Goal: Transaction & Acquisition: Purchase product/service

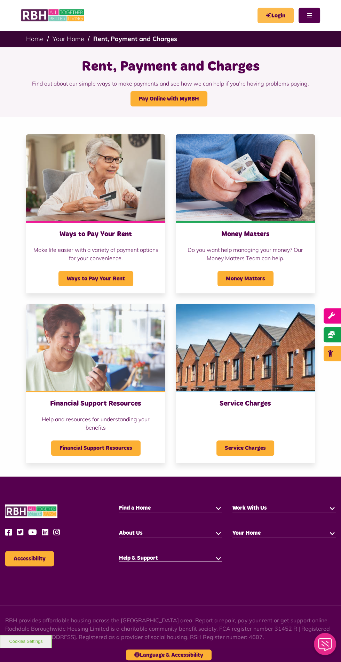
click at [277, 15] on link "Login" at bounding box center [276, 16] width 36 height 16
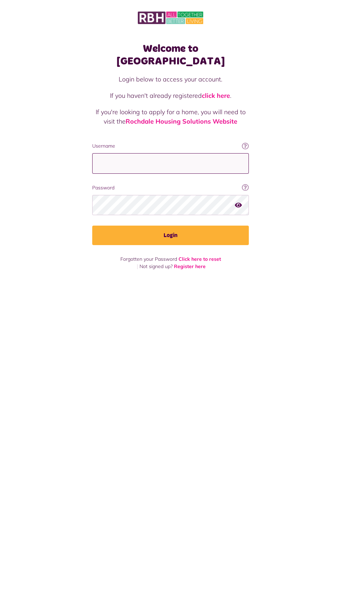
click at [192, 153] on input "Username" at bounding box center [170, 163] width 157 height 21
type input "**********"
click at [92, 226] on button "Login" at bounding box center [170, 235] width 157 height 19
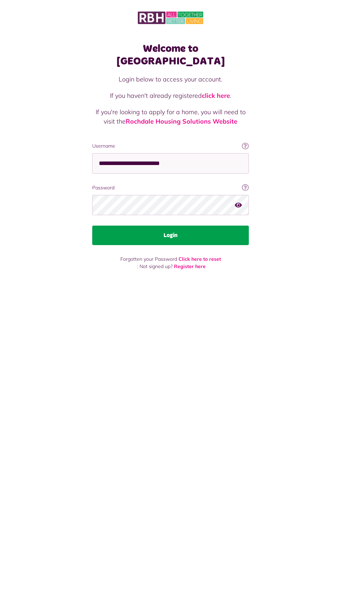
click at [211, 226] on button "Login" at bounding box center [170, 235] width 157 height 19
click at [198, 226] on button "Login" at bounding box center [170, 235] width 157 height 19
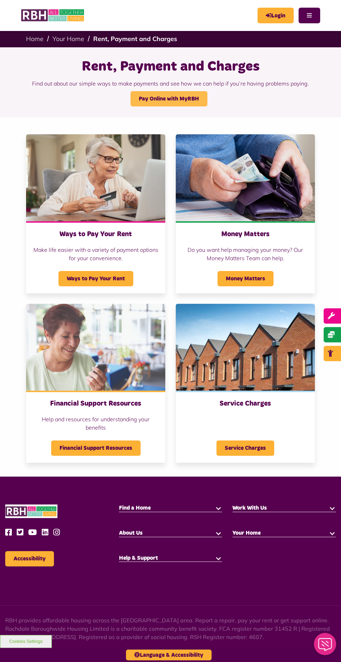
click at [173, 97] on link "Pay Online with MyRBH" at bounding box center [169, 98] width 77 height 15
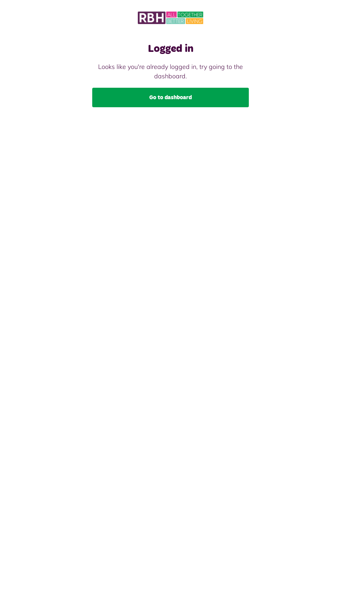
click at [203, 100] on link "Go to dashboard" at bounding box center [170, 97] width 157 height 19
